Goal: Complete application form

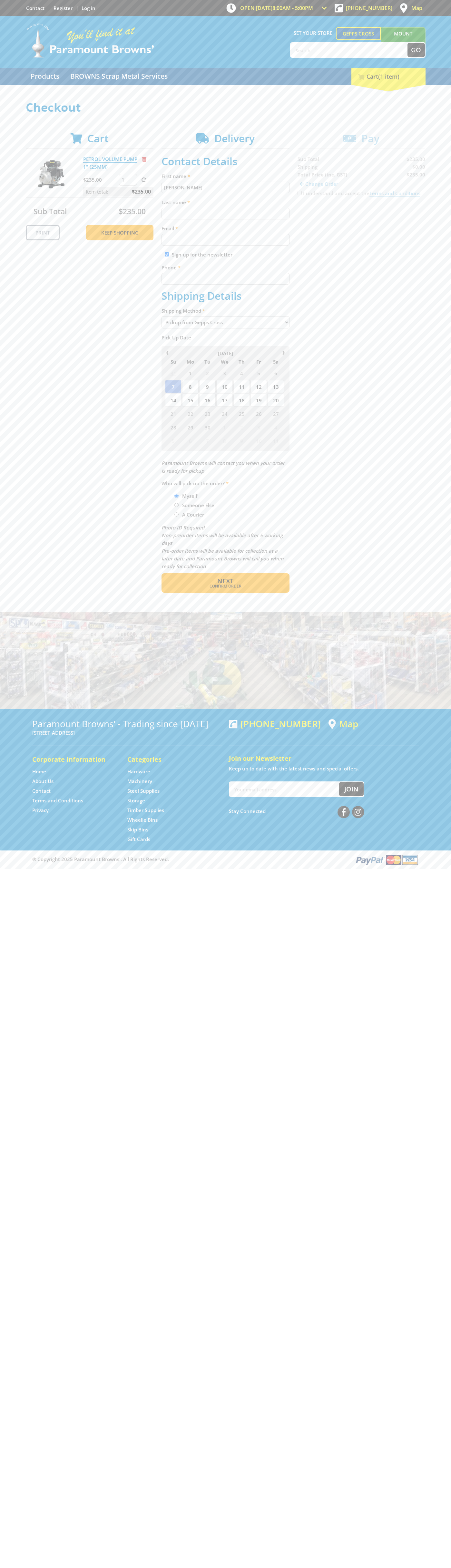
type input "[PERSON_NAME]"
type input "[EMAIL_ADDRESS][DOMAIN_NAME]"
type input "0293744000"
click at [225, 581] on span "Next" at bounding box center [225, 580] width 16 height 8
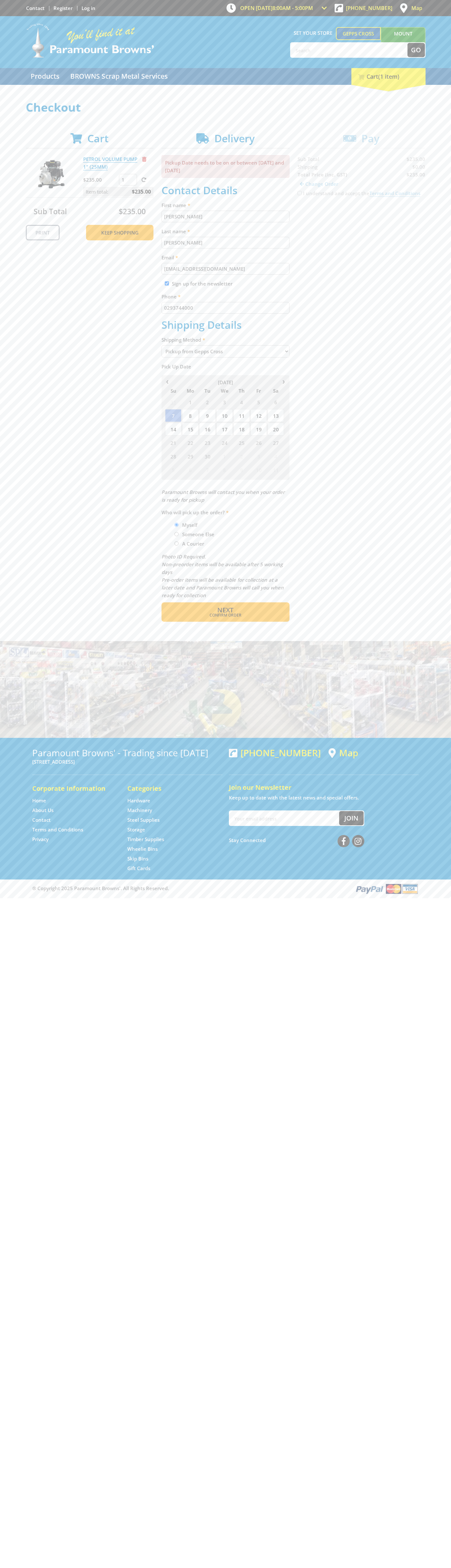
type input "[PERSON_NAME]"
click at [225, 615] on span "Confirm order" at bounding box center [225, 615] width 101 height 4
click at [225, 611] on span "Next" at bounding box center [225, 610] width 16 height 8
